Goal: Complete application form

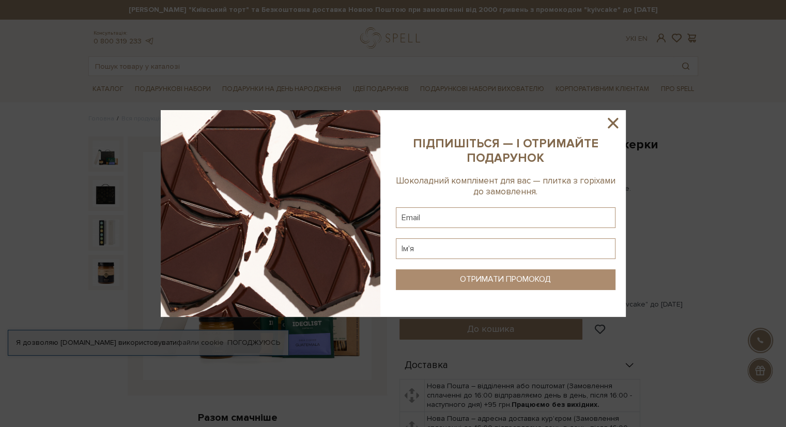
drag, startPoint x: 213, startPoint y: 122, endPoint x: 616, endPoint y: 122, distance: 403.0
click at [617, 122] on icon at bounding box center [613, 123] width 18 height 18
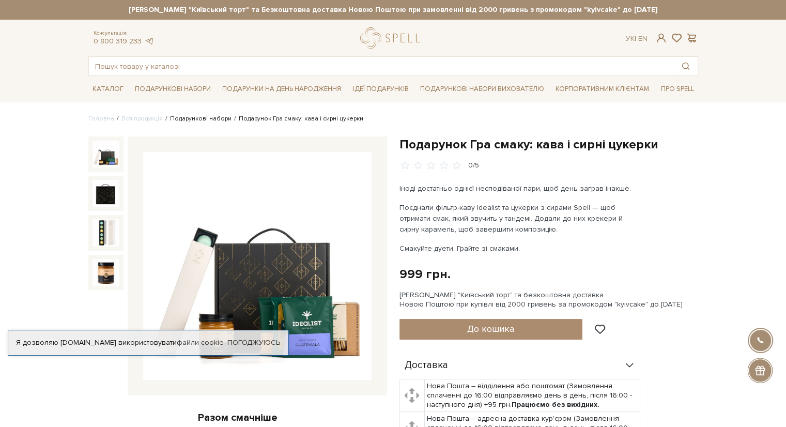
click at [211, 118] on link "Подарункові набори" at bounding box center [200, 119] width 61 height 8
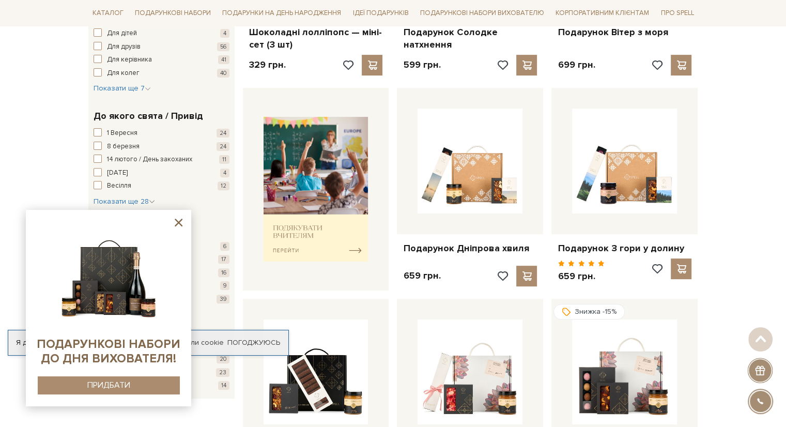
scroll to position [517, 0]
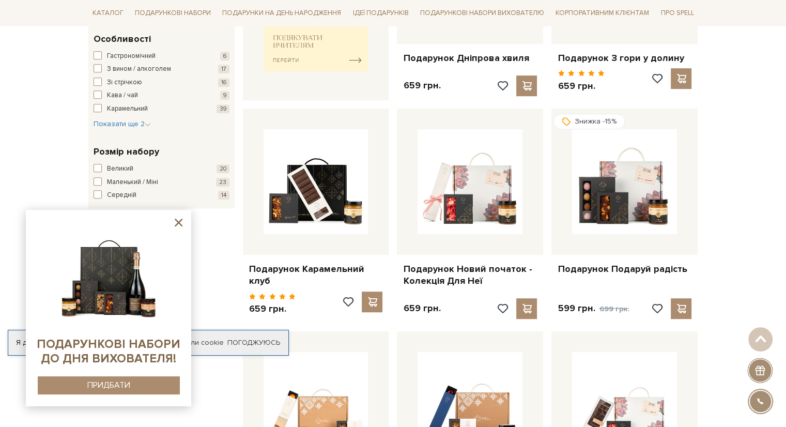
click at [182, 221] on icon at bounding box center [178, 222] width 13 height 13
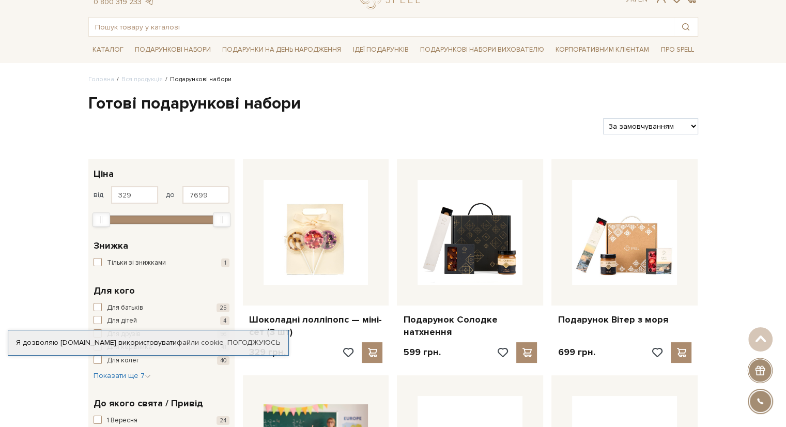
scroll to position [0, 0]
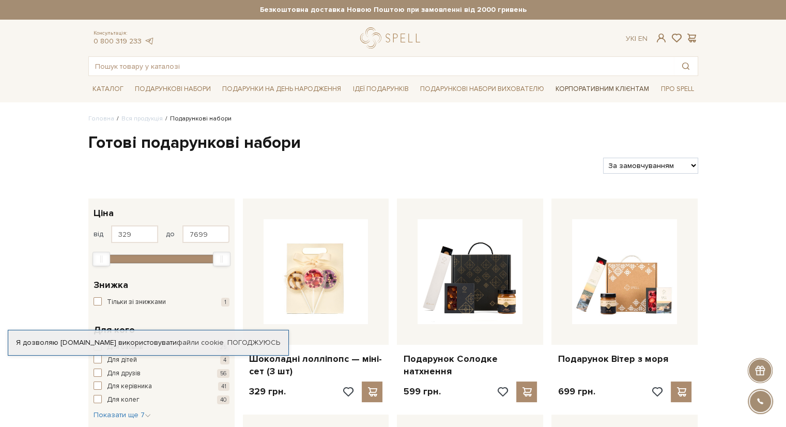
click at [585, 85] on link "Корпоративним клієнтам" at bounding box center [602, 89] width 102 height 18
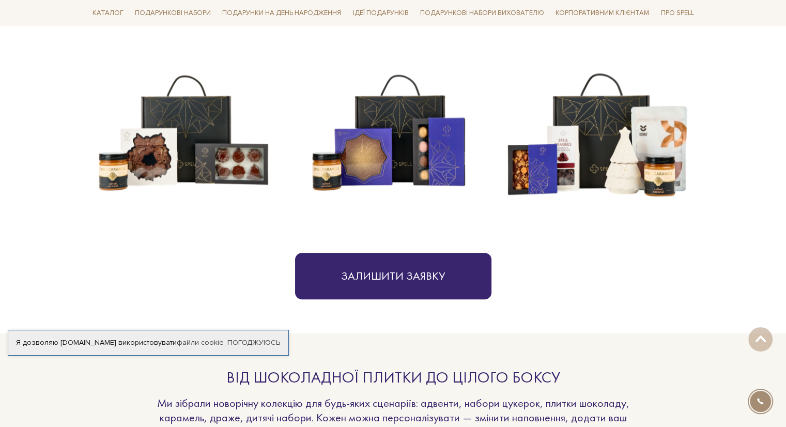
scroll to position [413, 0]
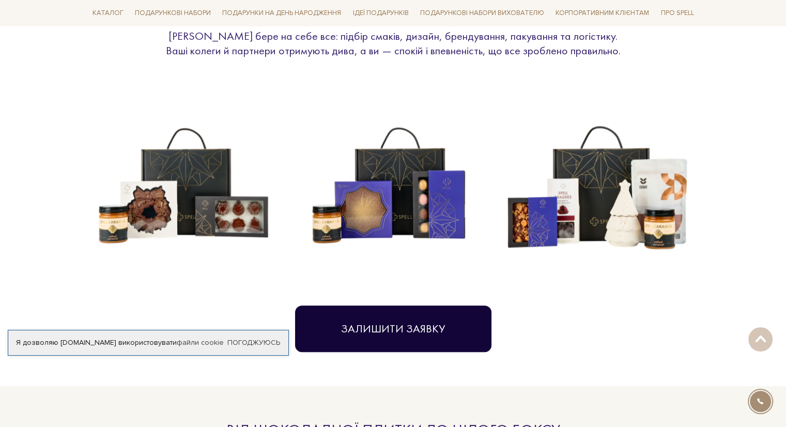
click at [438, 327] on button "Залишити заявку" at bounding box center [393, 328] width 196 height 47
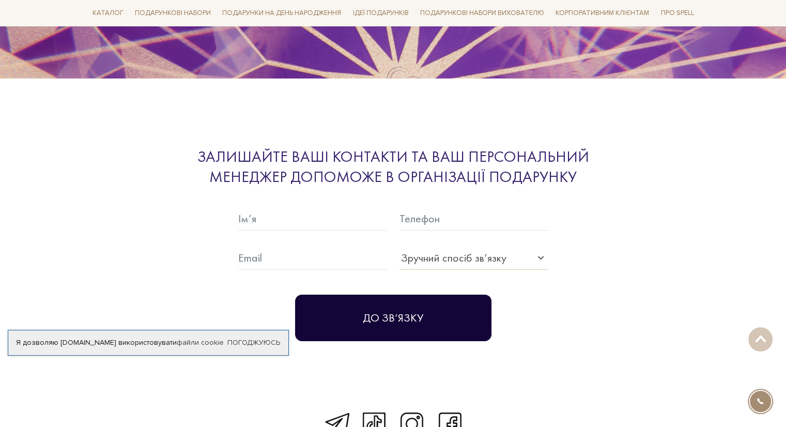
scroll to position [3151, 0]
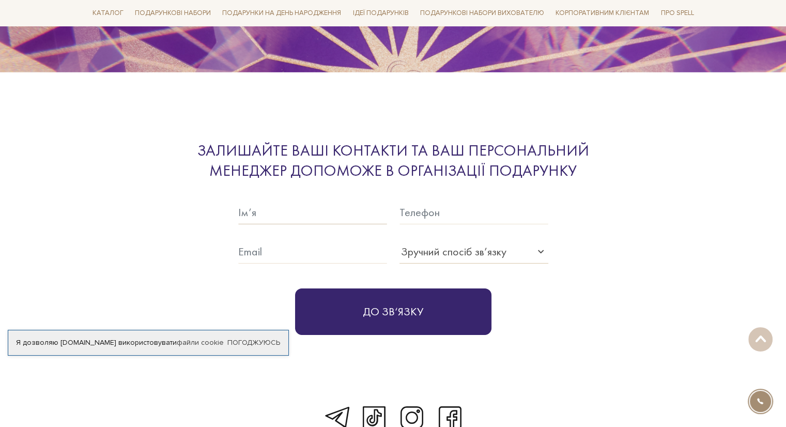
click at [338, 200] on input "text" at bounding box center [312, 212] width 149 height 24
type input "[PERSON_NAME]"
click at [462, 200] on input "text" at bounding box center [473, 212] width 149 height 24
type input "о"
type input "О"
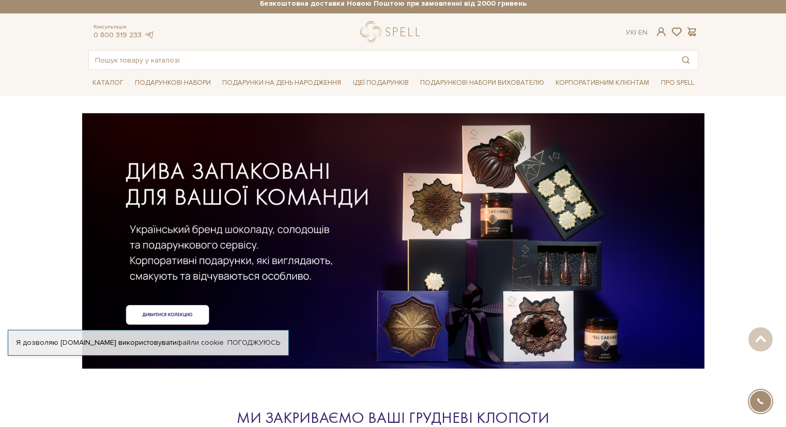
scroll to position [0, 0]
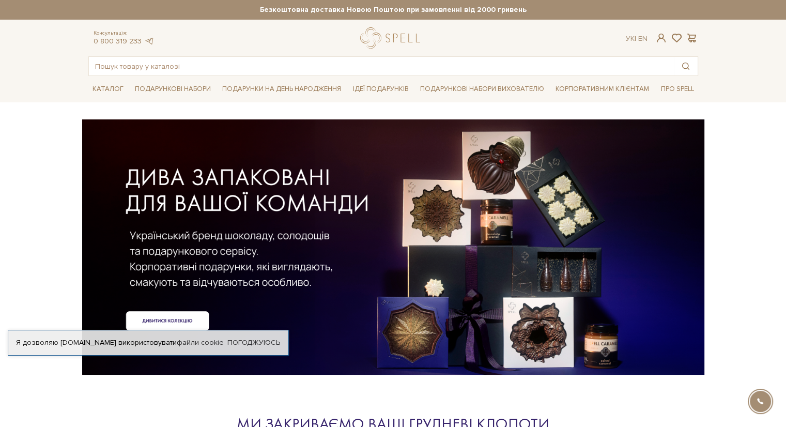
click at [193, 320] on div at bounding box center [393, 229] width 610 height 231
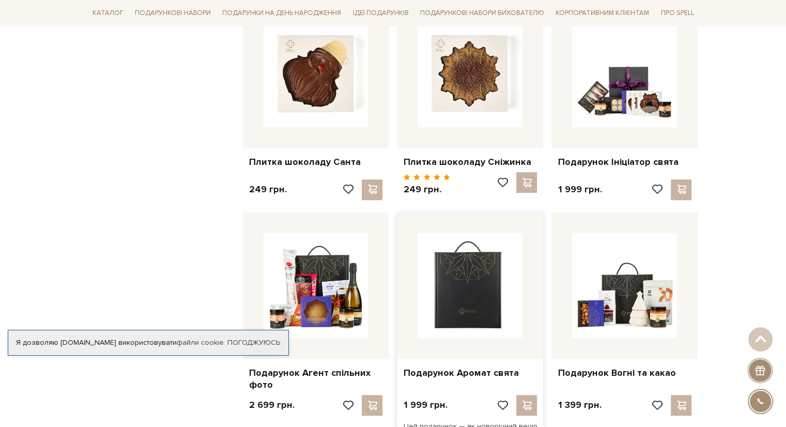
scroll to position [930, 0]
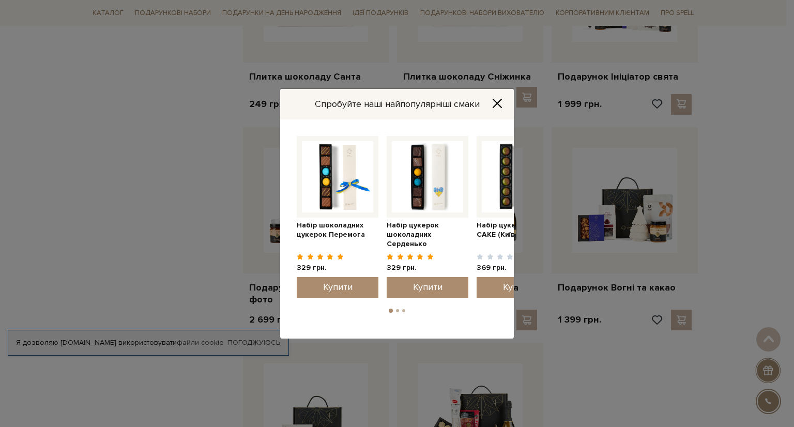
click at [502, 98] on button "Close" at bounding box center [497, 103] width 17 height 11
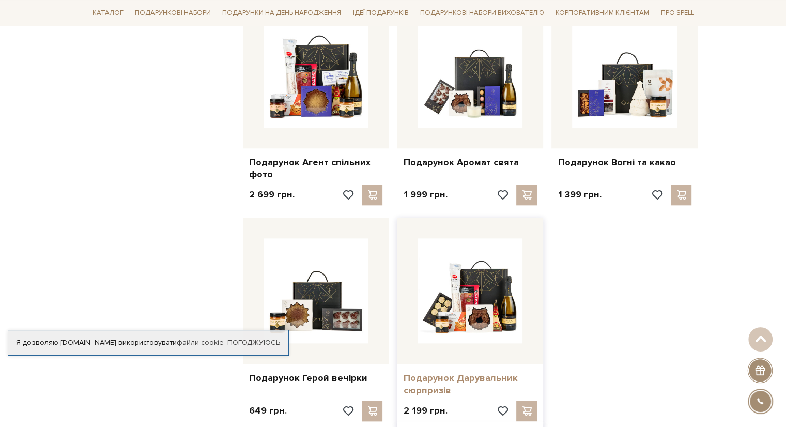
scroll to position [968, 0]
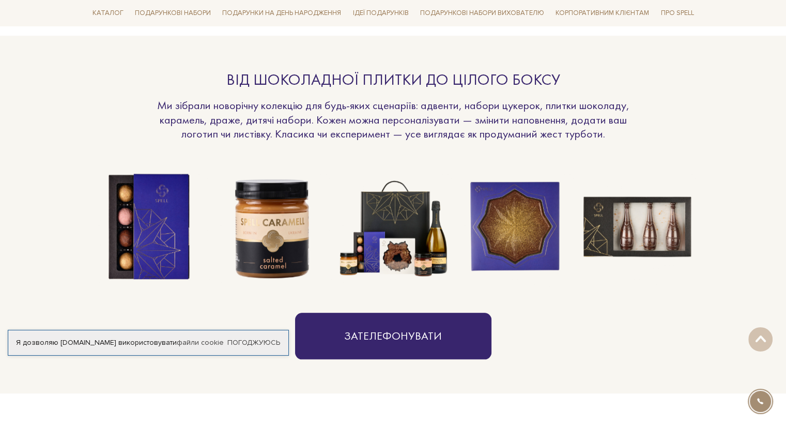
scroll to position [827, 0]
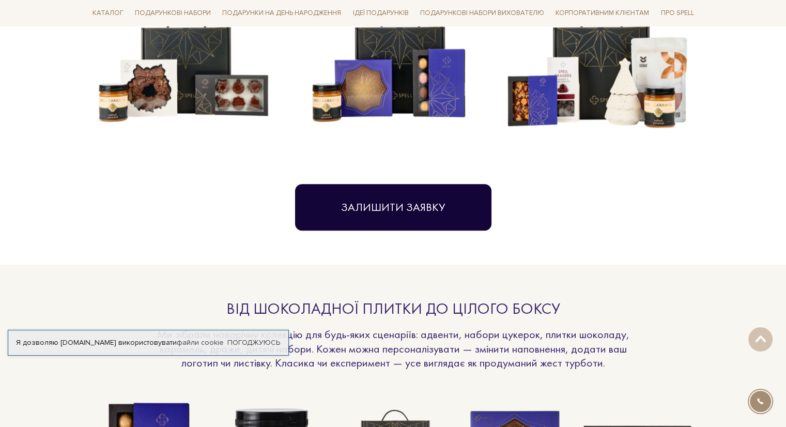
click at [405, 184] on button "Залишити заявку" at bounding box center [393, 207] width 196 height 47
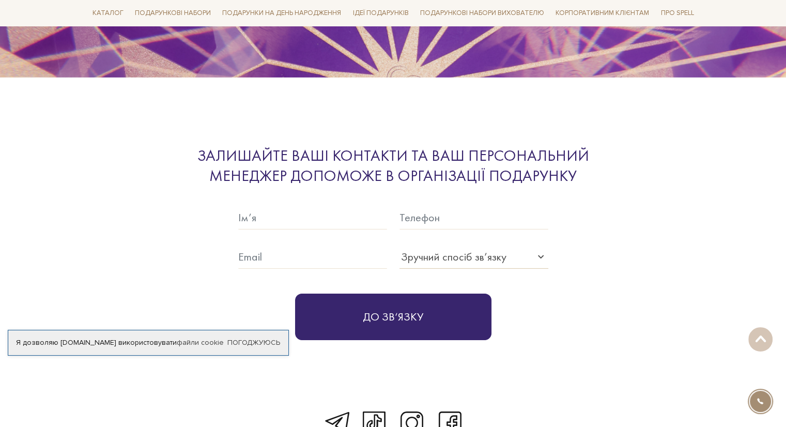
scroll to position [3151, 0]
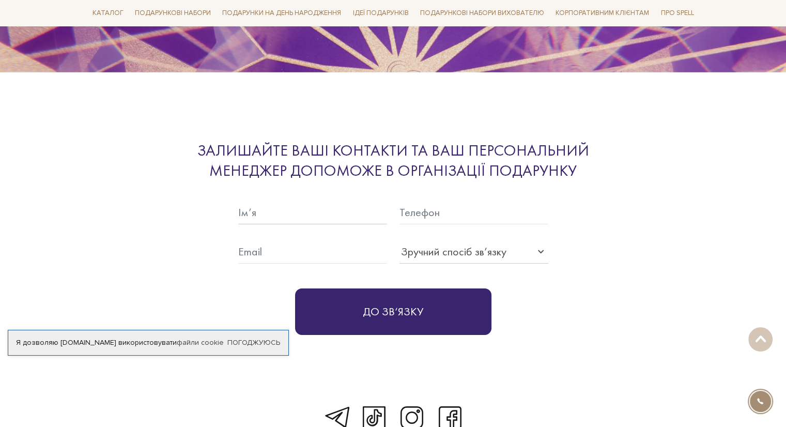
click at [314, 200] on input "text" at bounding box center [312, 212] width 149 height 24
type input "[PERSON_NAME]"
click at [466, 240] on div "Зручний спосіб зв’язку" at bounding box center [473, 252] width 149 height 24
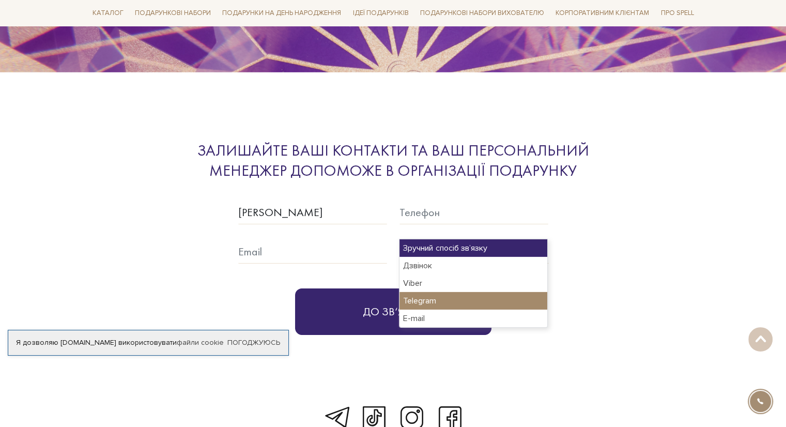
click at [451, 298] on div "Telegram" at bounding box center [473, 301] width 148 height 18
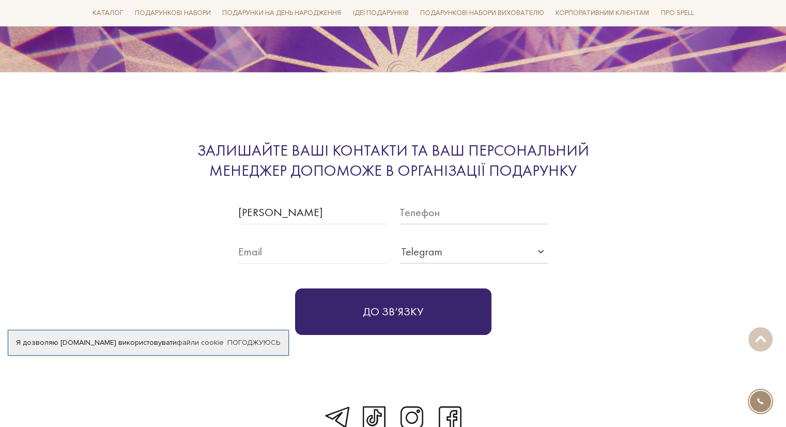
click at [463, 200] on input "text" at bounding box center [473, 212] width 149 height 24
type input "0930707236"
click at [322, 240] on input "text" at bounding box center [312, 252] width 149 height 24
type input "[EMAIL_ADDRESS][DOMAIN_NAME]"
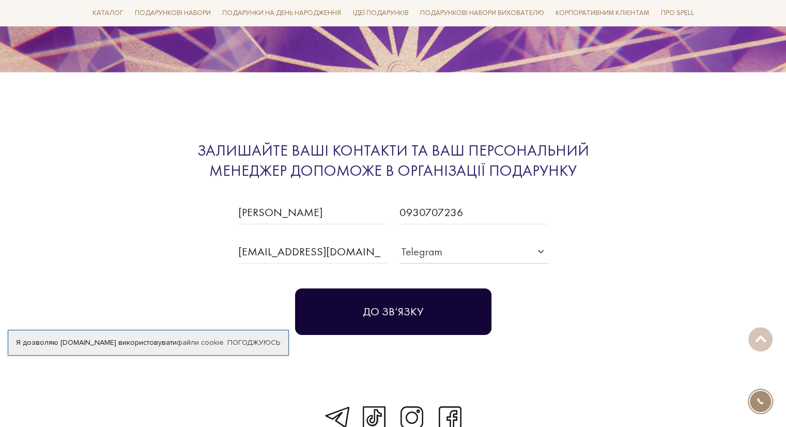
click at [407, 298] on button "До зв‘язку" at bounding box center [393, 311] width 196 height 47
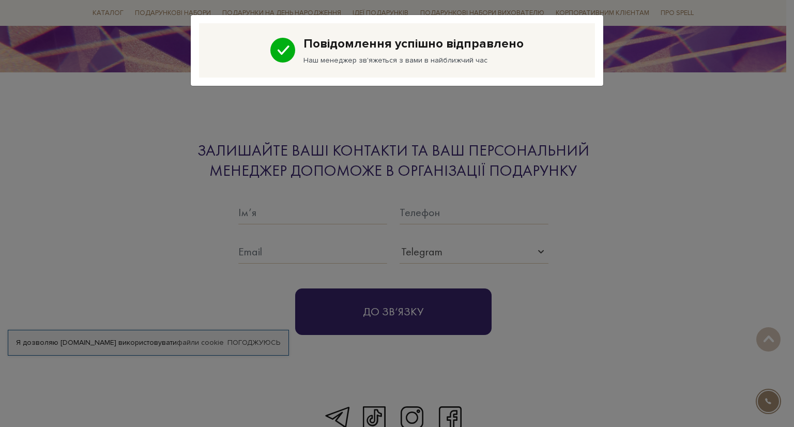
click at [674, 143] on div "Повідомлення успішно відправлено Наш менеджер зв'яжеться з вами в найближчий час" at bounding box center [397, 213] width 794 height 427
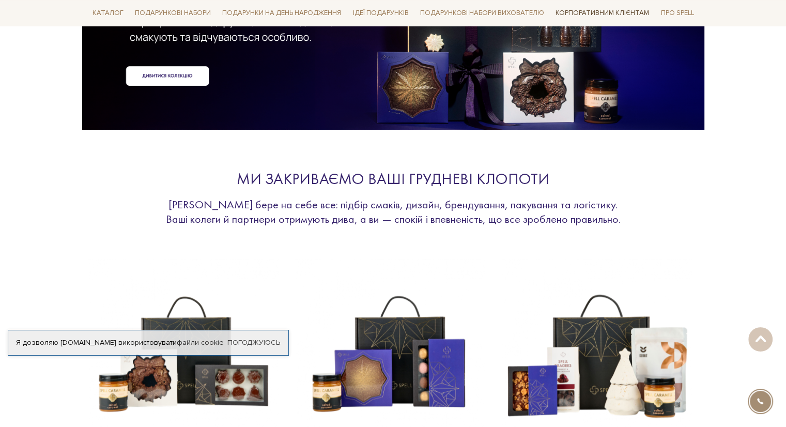
scroll to position [206, 0]
